Goal: Task Accomplishment & Management: Manage account settings

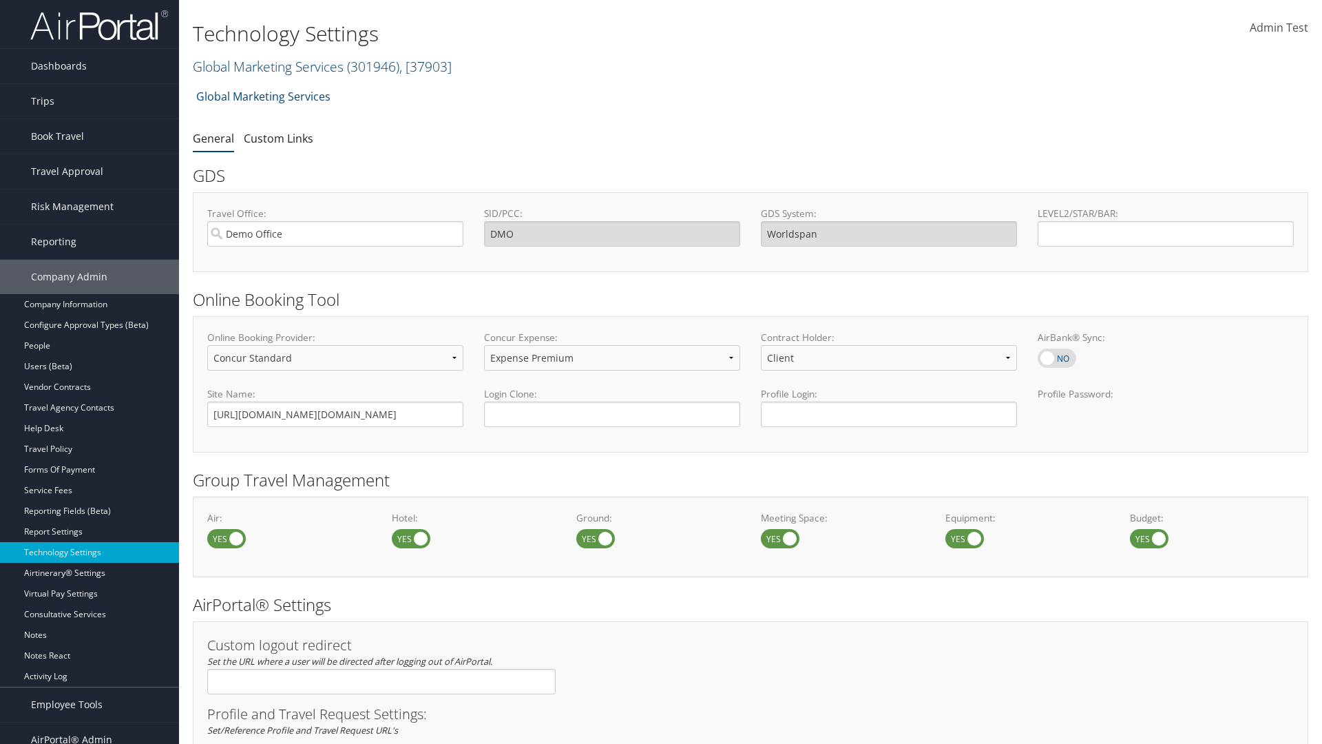
click at [266, 66] on link "Global Marketing Services ( 301946 ) , [ 37903 ]" at bounding box center [322, 66] width 259 height 19
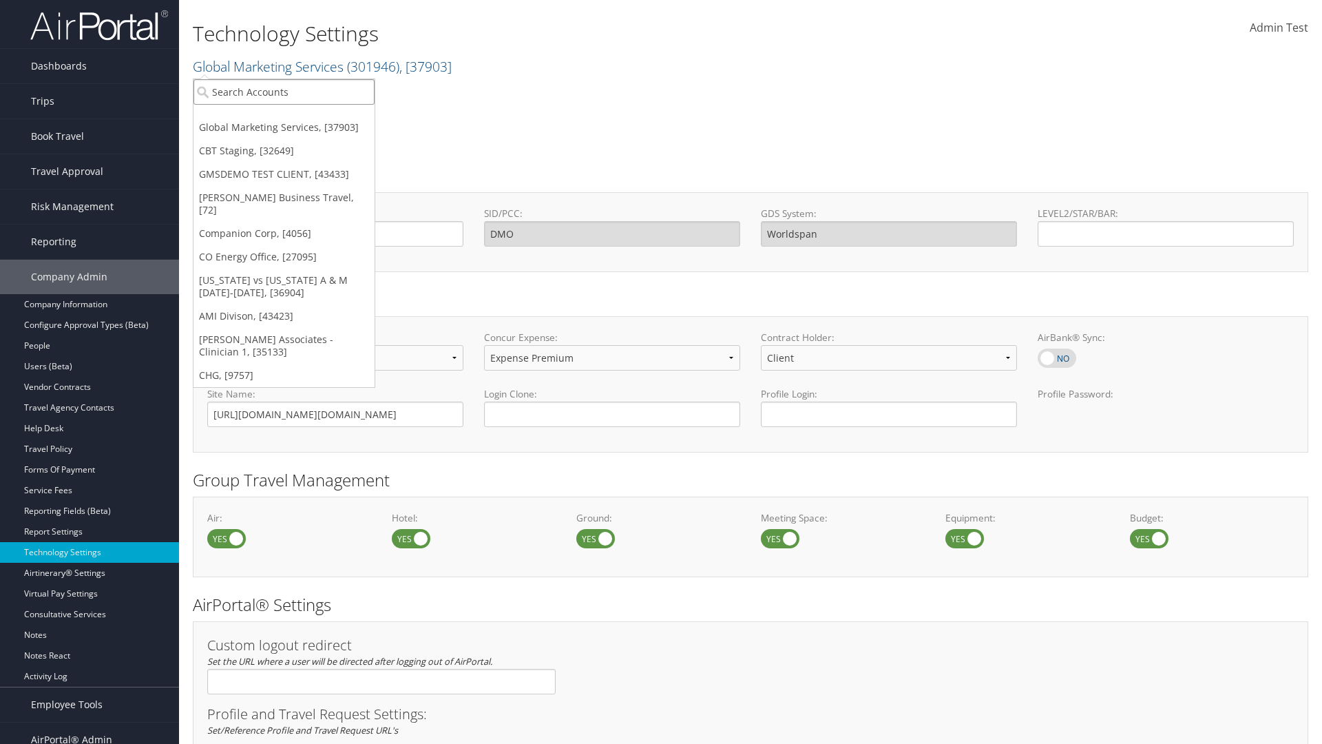
click at [284, 92] on input "search" at bounding box center [283, 91] width 181 height 25
type input "CBTSTG"
click at [284, 117] on div "CBT Staging (CBTSTG), [32649]" at bounding box center [284, 117] width 196 height 12
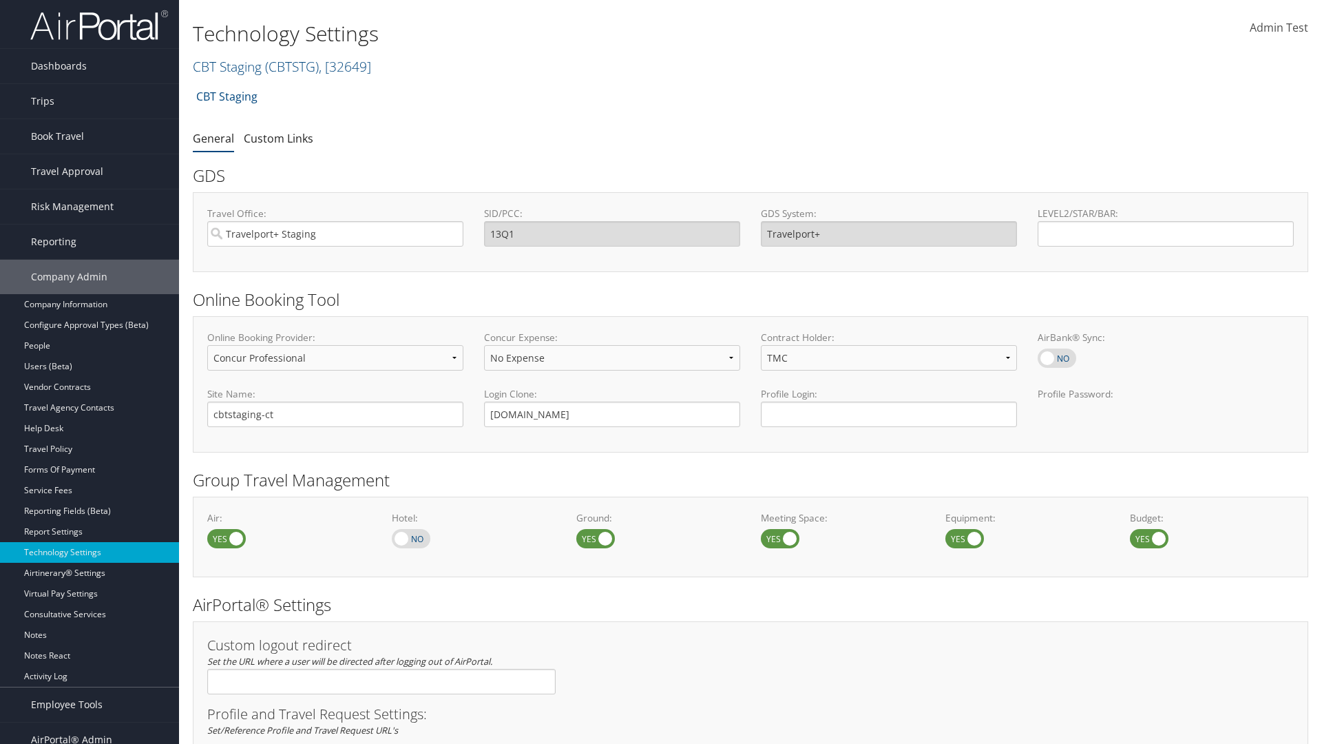
select select "4"
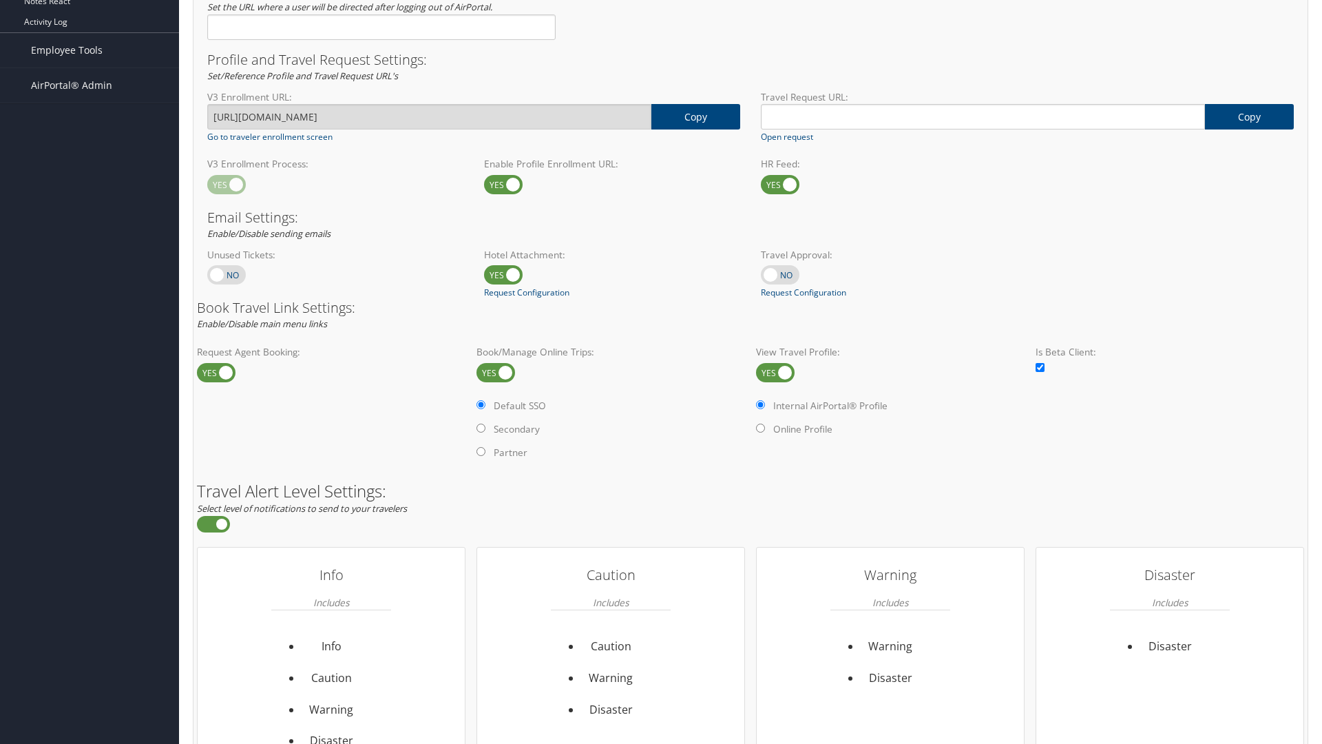
click at [775, 372] on label at bounding box center [775, 372] width 39 height 19
click at [772, 372] on input "checkbox" at bounding box center [767, 373] width 9 height 9
click at [775, 372] on label at bounding box center [775, 372] width 39 height 19
click at [772, 372] on input "checkbox" at bounding box center [767, 373] width 9 height 9
checkbox input "true"
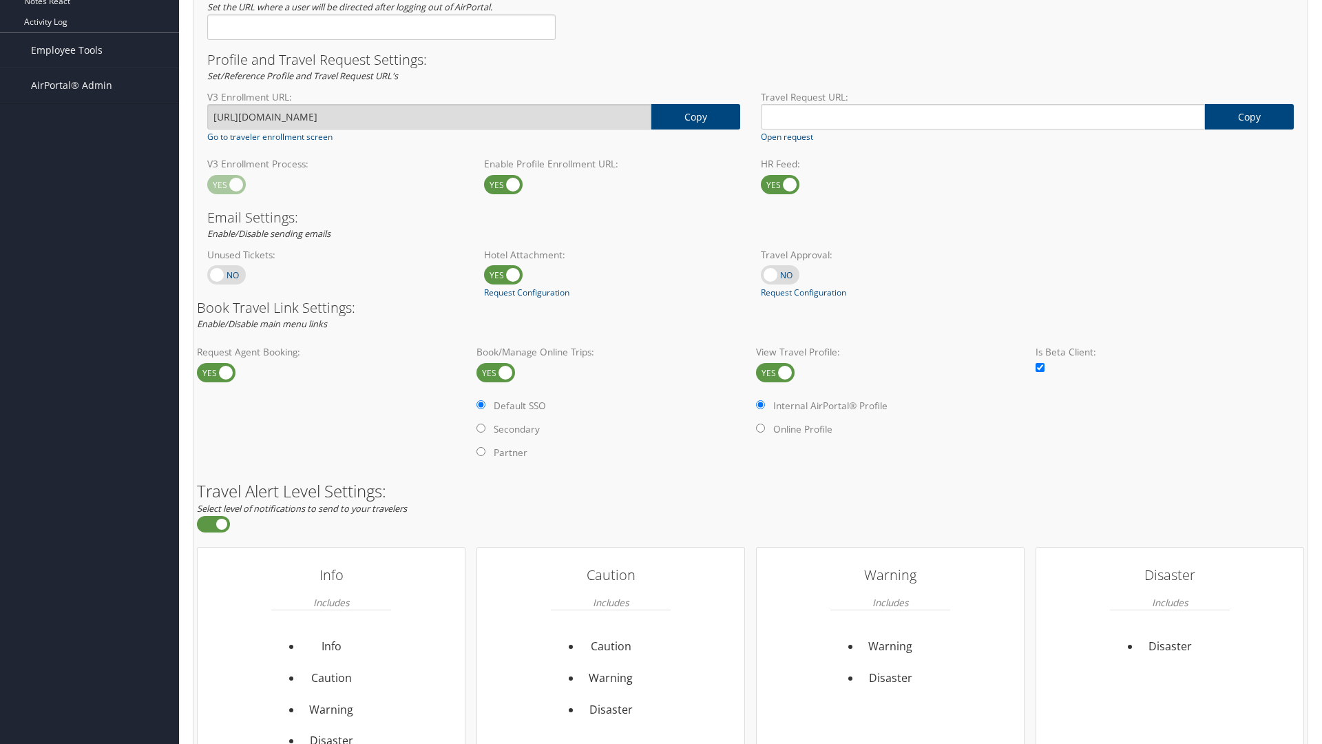
click at [804, 428] on label "Online Profile" at bounding box center [802, 429] width 59 height 14
click at [765, 428] on input "Online Profile" at bounding box center [760, 427] width 9 height 9
radio input "true"
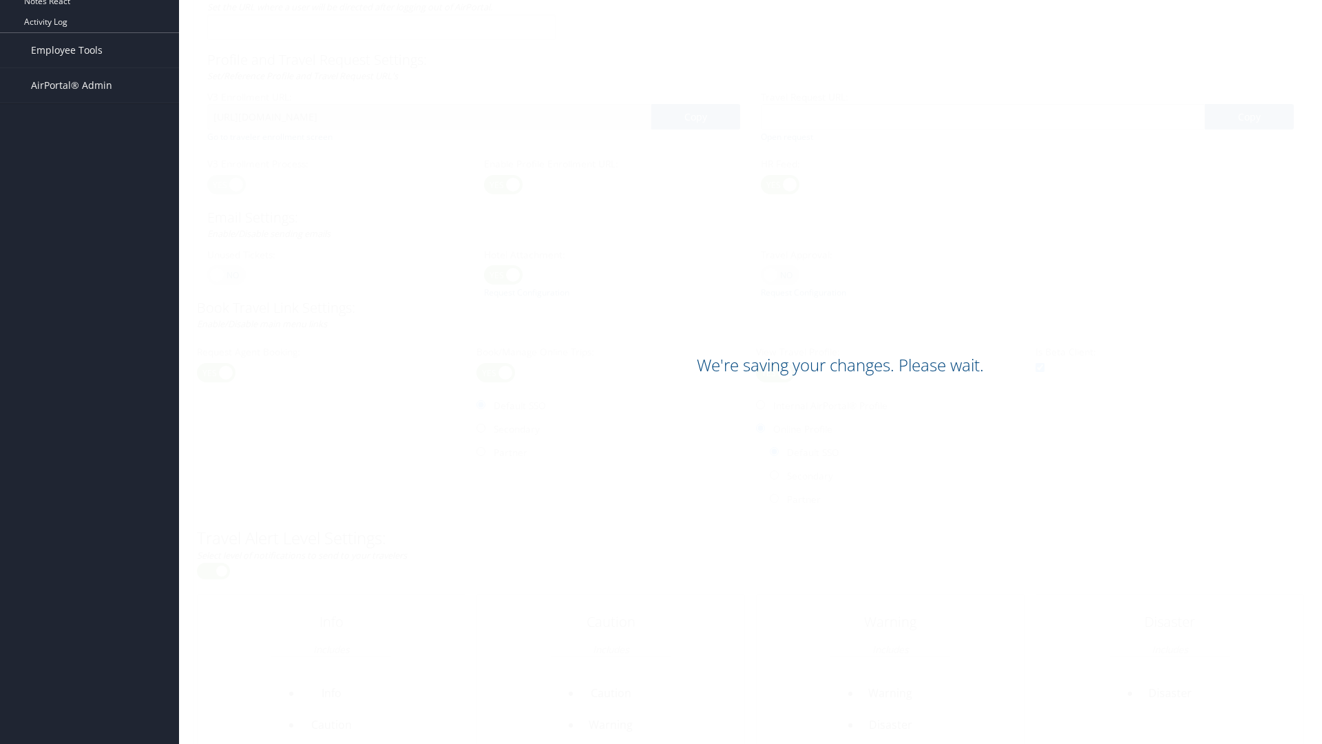
scroll to position [844, 0]
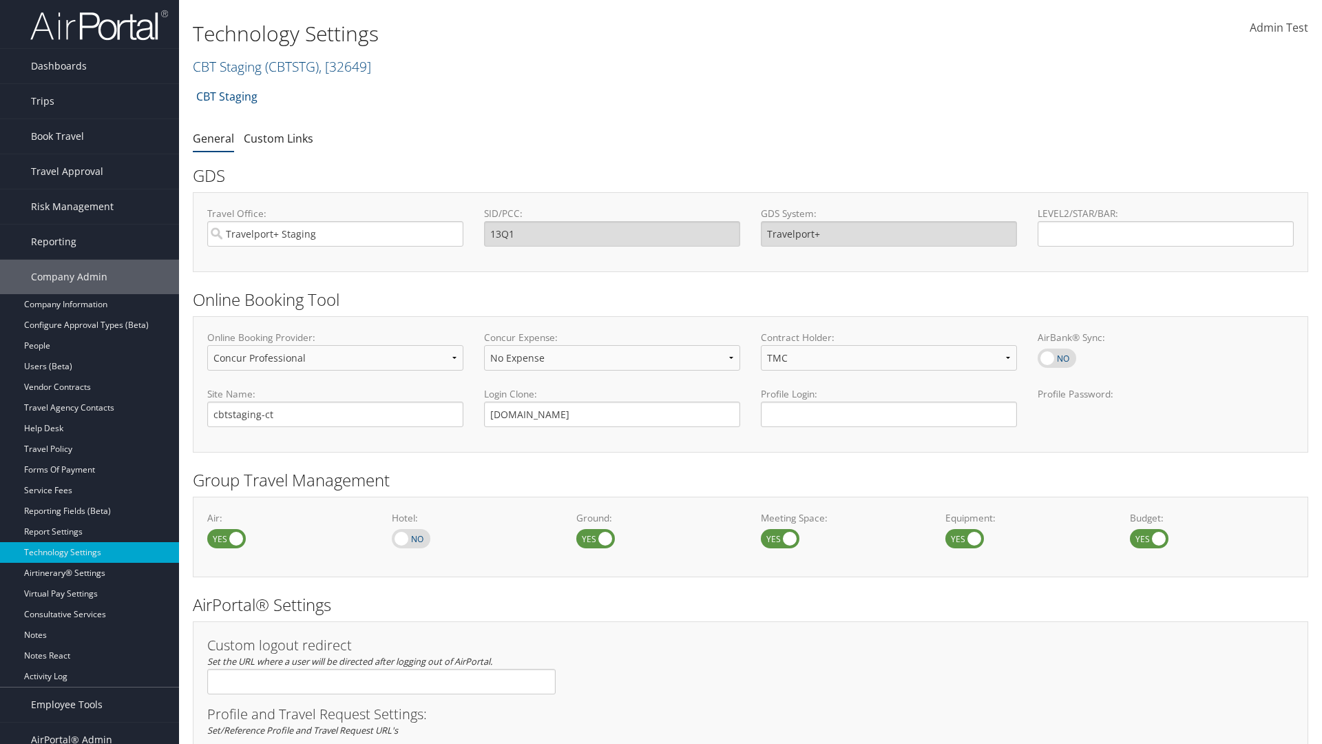
select select "4"
